Goal: Navigation & Orientation: Find specific page/section

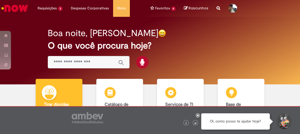
click at [247, 37] on div "Boa noite, [PERSON_NAME]" at bounding box center [150, 33] width 204 height 10
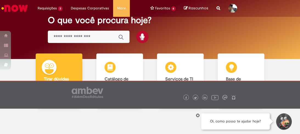
scroll to position [26, 0]
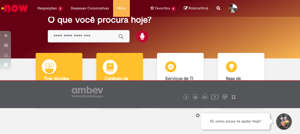
click at [107, 69] on img at bounding box center [110, 68] width 16 height 16
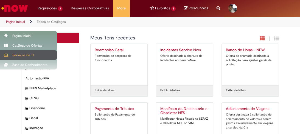
click at [20, 54] on div "Serviços de TI" at bounding box center [28, 55] width 57 height 10
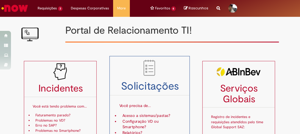
click at [143, 88] on h3 "Solicitações" at bounding box center [150, 86] width 80 height 12
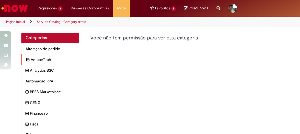
click at [26, 58] on icon "expandir categoria AmbevTech" at bounding box center [27, 60] width 3 height 6
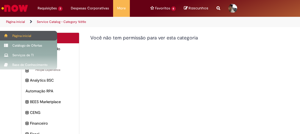
click at [8, 32] on div "Página inicial" at bounding box center [28, 36] width 57 height 10
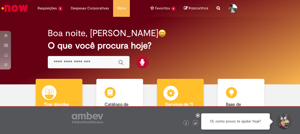
click at [176, 93] on img at bounding box center [171, 93] width 16 height 16
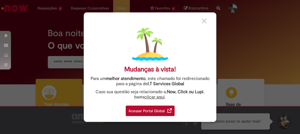
click at [153, 109] on div "Acessar Portal Global" at bounding box center [150, 110] width 49 height 10
